Goal: Information Seeking & Learning: Learn about a topic

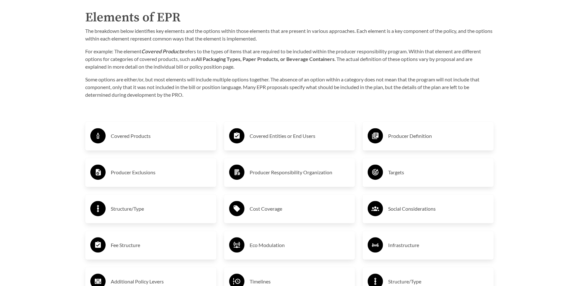
scroll to position [1043, 0]
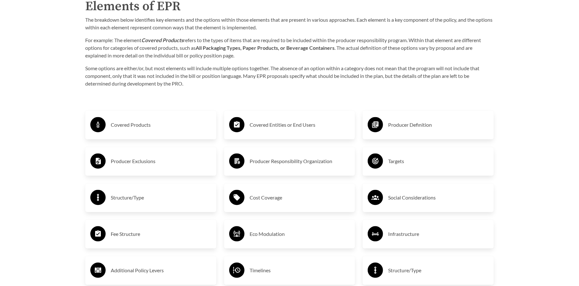
click at [127, 124] on h3 "Covered Products" at bounding box center [161, 125] width 101 height 10
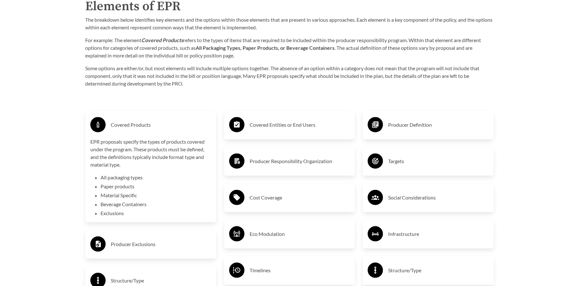
click at [119, 186] on li "Paper products" at bounding box center [156, 187] width 111 height 8
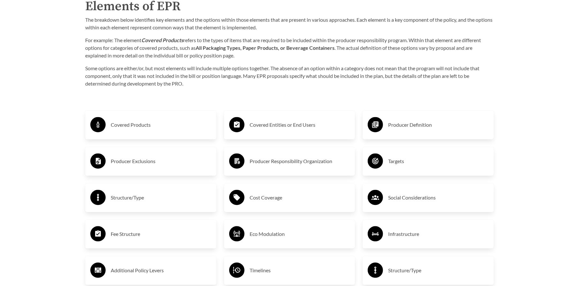
click at [133, 125] on h3 "Covered Products" at bounding box center [161, 125] width 101 height 10
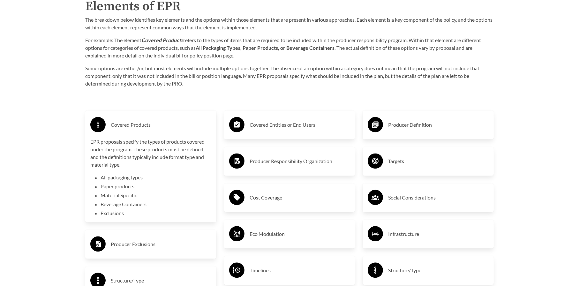
click at [147, 249] on h3 "Producer Exclusions" at bounding box center [161, 244] width 101 height 10
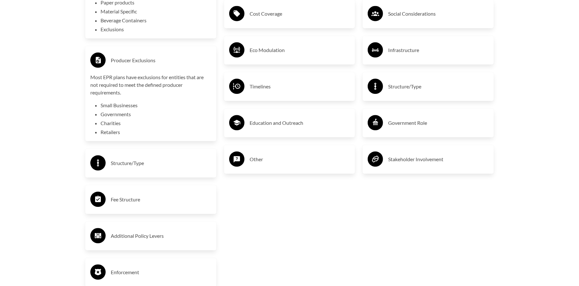
scroll to position [1235, 0]
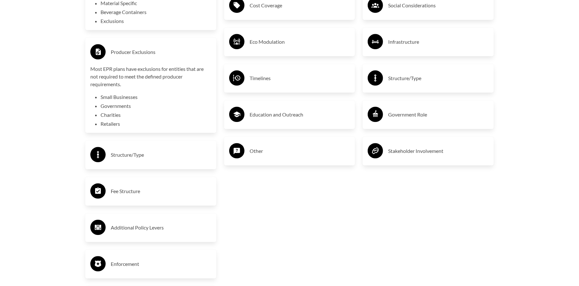
click at [149, 160] on h3 "Structure/Type" at bounding box center [161, 155] width 101 height 10
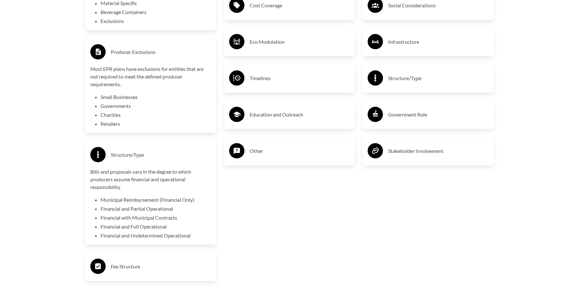
click at [127, 271] on h3 "Fee Structure" at bounding box center [161, 266] width 101 height 10
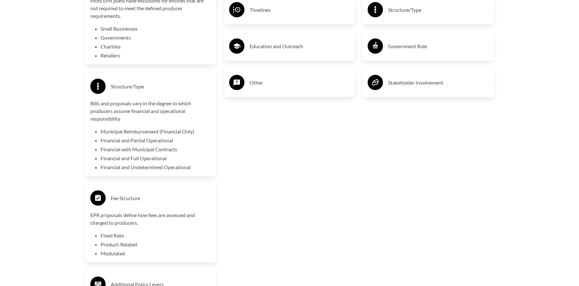
scroll to position [1332, 0]
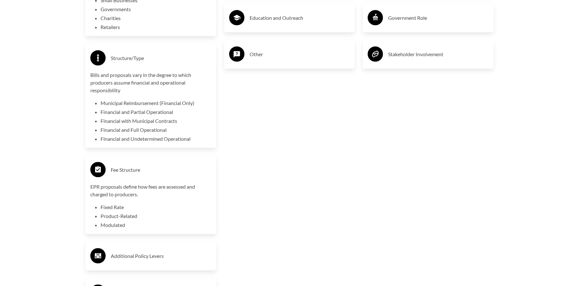
click at [123, 190] on p "EPR proposals define how fees are assessed and charged to producers." at bounding box center [150, 190] width 121 height 15
click at [123, 190] on div "Covered Products EPR proposals specify the types of products covered under the …" at bounding box center [150, 82] width 139 height 544
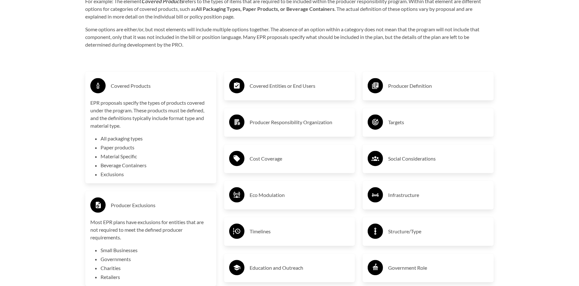
scroll to position [1080, 0]
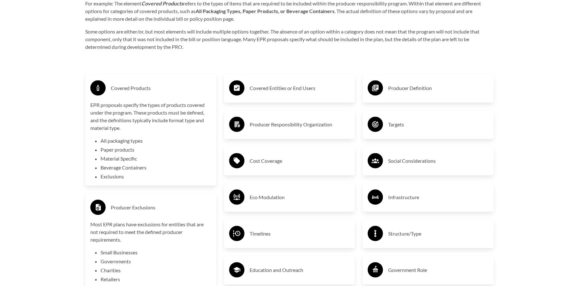
click at [416, 93] on h3 "Producer Definition" at bounding box center [438, 88] width 101 height 10
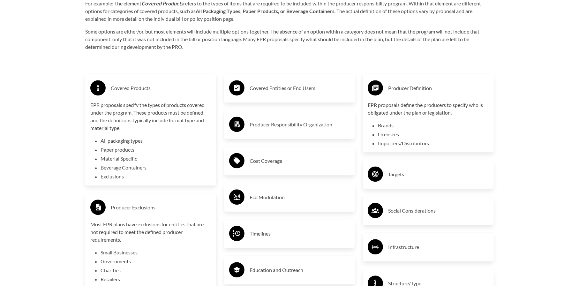
click at [273, 124] on h3 "Producer Responsibility Organization" at bounding box center [300, 124] width 101 height 10
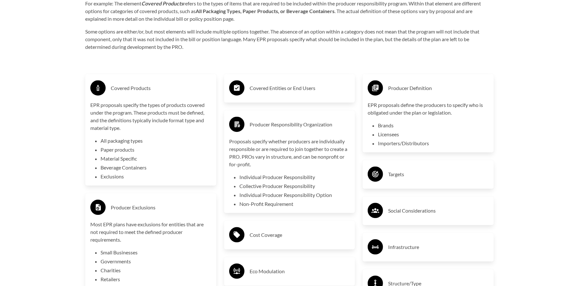
click at [276, 240] on div "Cost Coverage" at bounding box center [289, 235] width 121 height 19
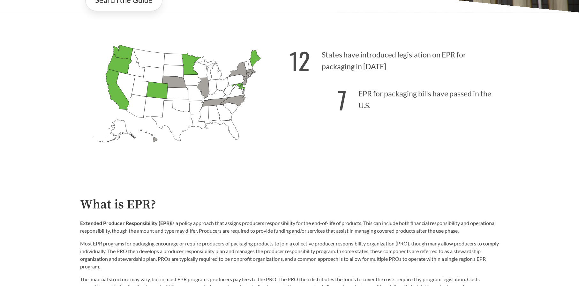
scroll to position [0, 0]
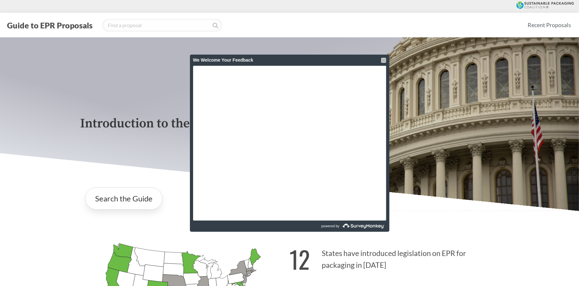
click at [383, 60] on div at bounding box center [383, 60] width 5 height 5
